Goal: Information Seeking & Learning: Find specific fact

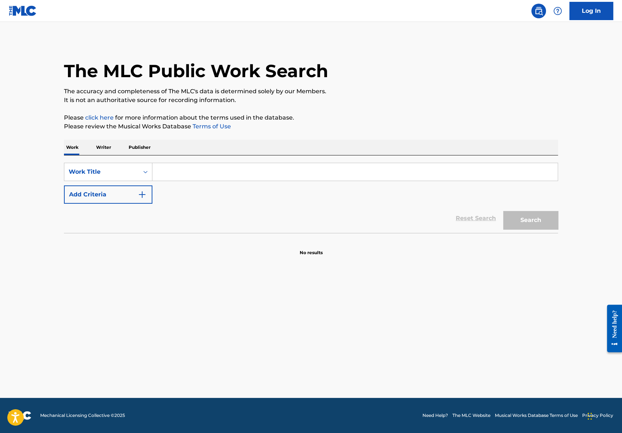
click at [217, 178] on input "Search Form" at bounding box center [354, 172] width 405 height 18
paste input "1 Step Forward, 3 Steps Back"
type input "1 Step Forward, 3 Steps Back"
click at [124, 198] on button "Add Criteria" at bounding box center [108, 194] width 88 height 18
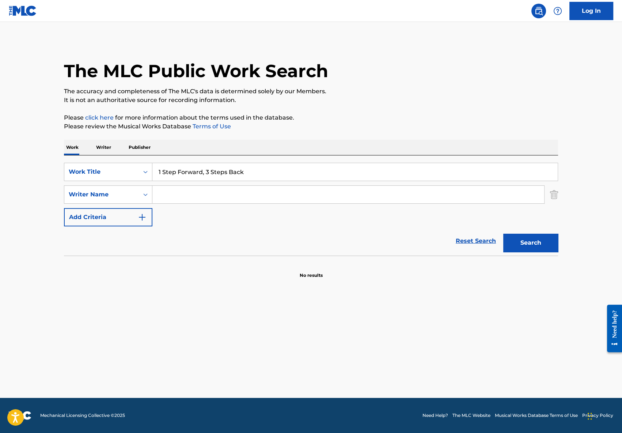
click at [214, 199] on input "Search Form" at bounding box center [348, 195] width 392 height 18
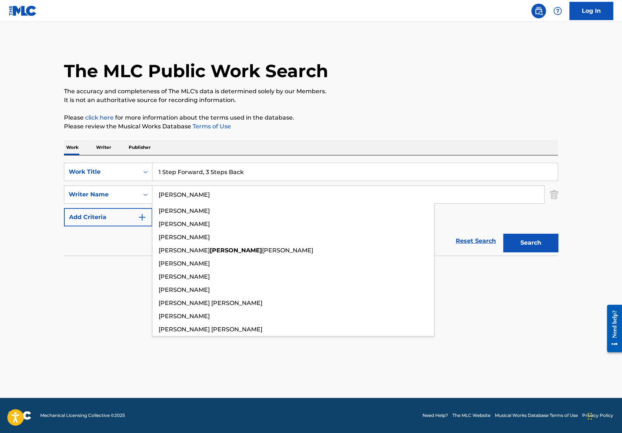
type input "[PERSON_NAME]"
click at [503, 234] on button "Search" at bounding box center [530, 243] width 55 height 18
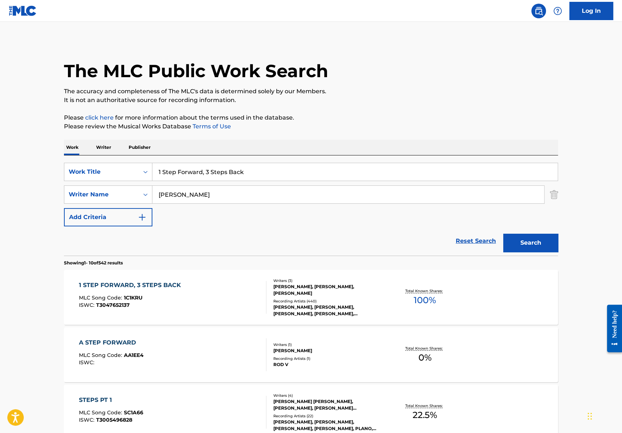
click at [163, 284] on div "1 STEP FORWARD, 3 STEPS BACK" at bounding box center [132, 285] width 106 height 9
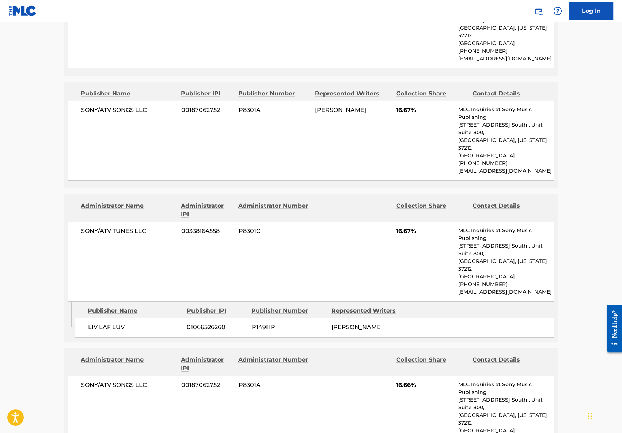
scroll to position [671, 0]
